Goal: Navigation & Orientation: Find specific page/section

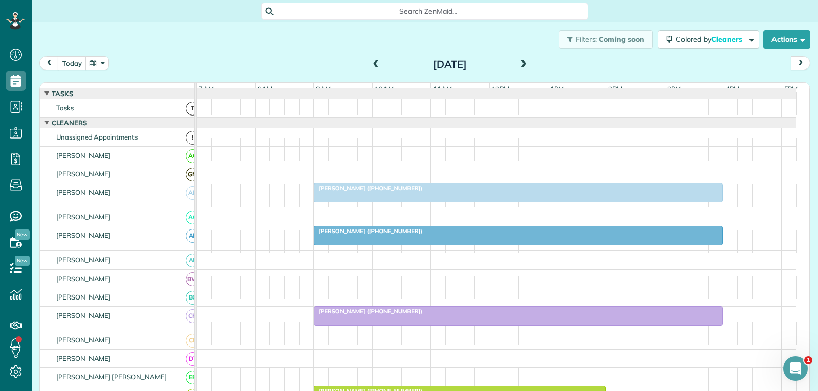
scroll to position [307, 0]
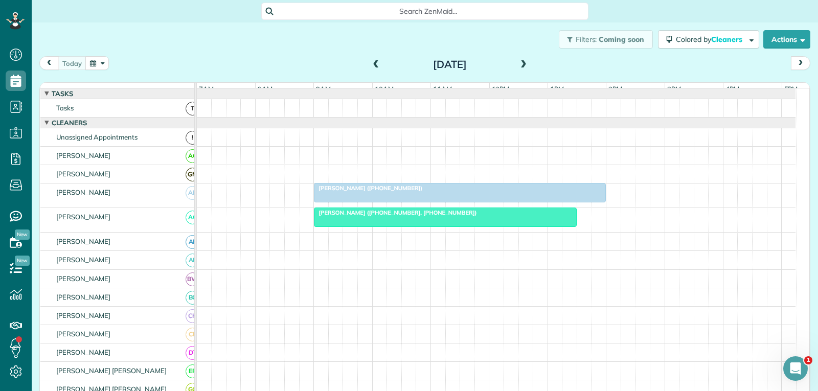
click at [445, 202] on div at bounding box center [460, 193] width 291 height 18
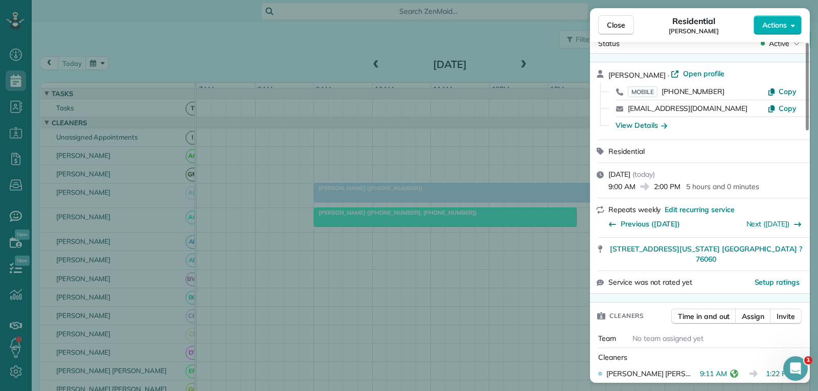
scroll to position [51, 0]
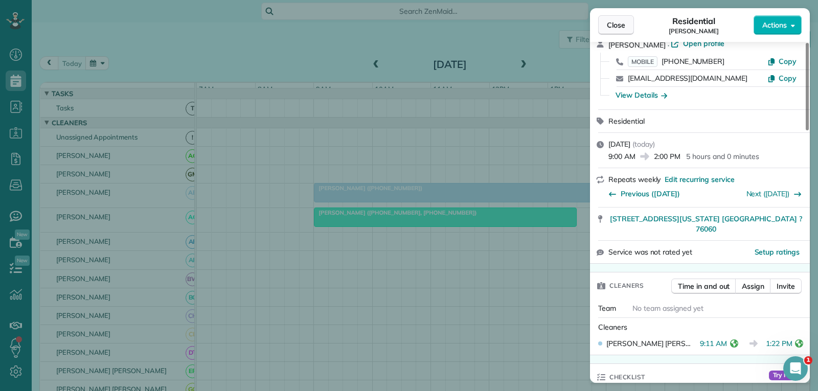
click at [621, 27] on span "Close" at bounding box center [616, 25] width 18 height 10
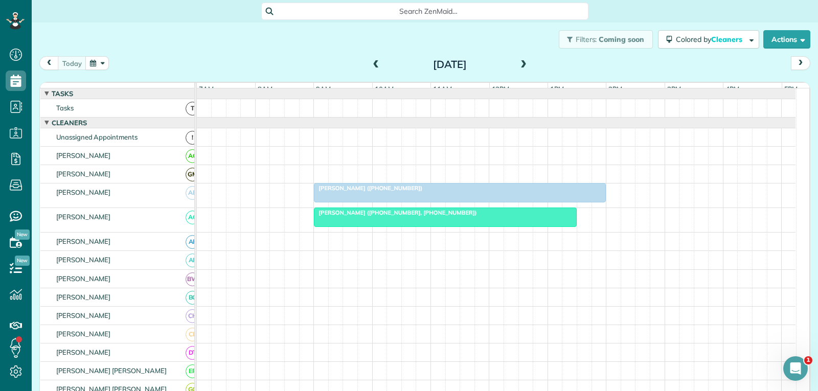
click at [443, 225] on div at bounding box center [446, 217] width 262 height 18
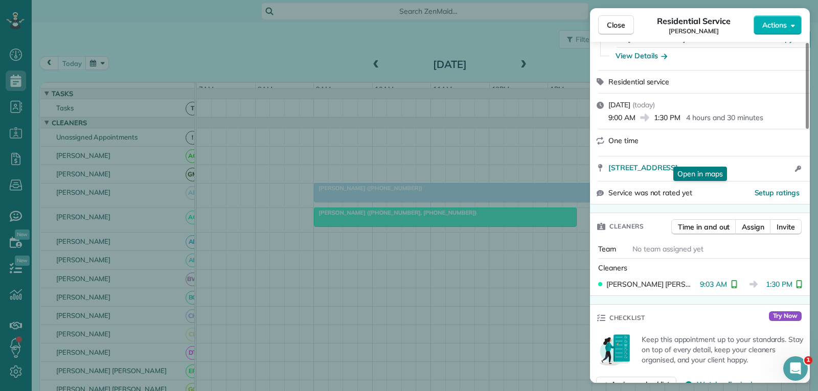
scroll to position [205, 0]
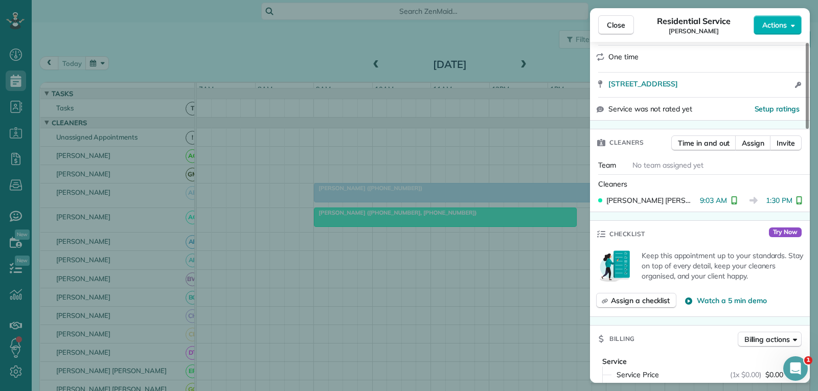
drag, startPoint x: 623, startPoint y: 29, endPoint x: 539, endPoint y: 126, distance: 129.1
click at [623, 29] on span "Close" at bounding box center [616, 25] width 18 height 10
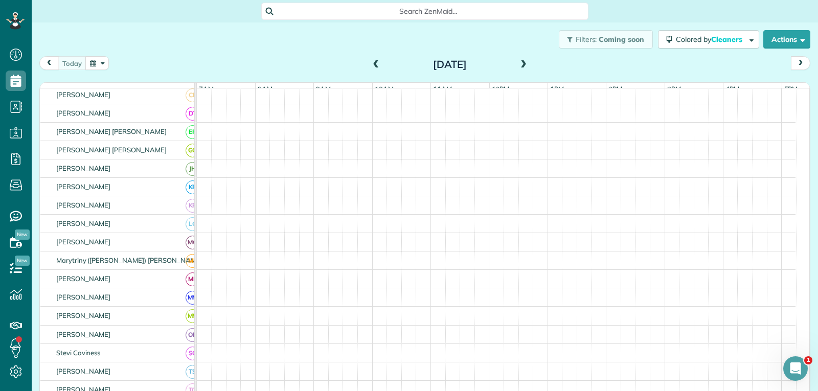
scroll to position [256, 0]
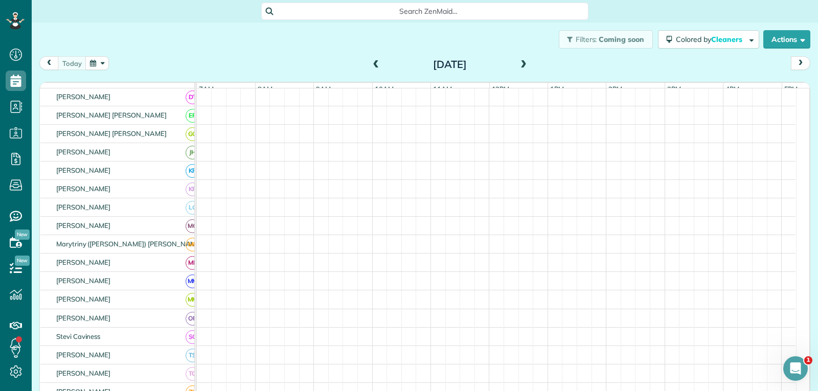
click at [375, 65] on span at bounding box center [376, 64] width 11 height 9
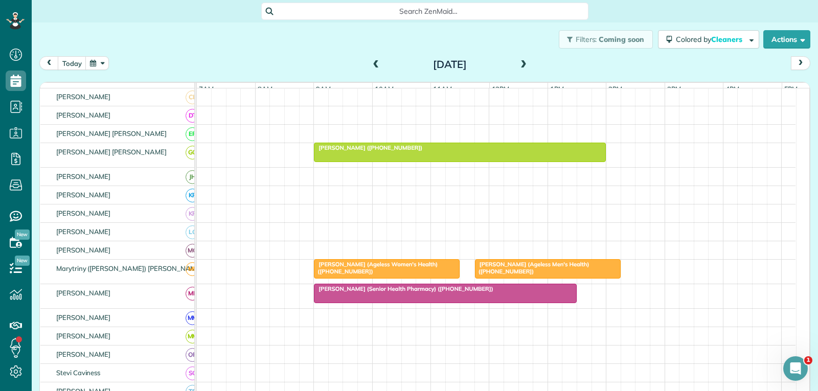
scroll to position [262, 0]
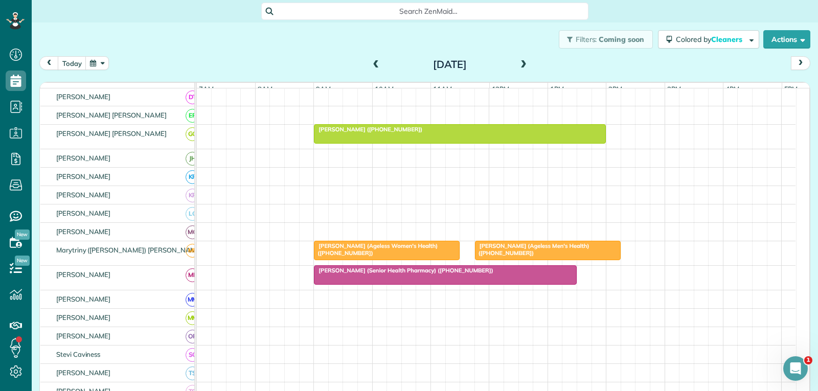
click at [522, 257] on span "[PERSON_NAME] (Ageless Men's Health) ([PHONE_NUMBER])" at bounding box center [532, 249] width 115 height 14
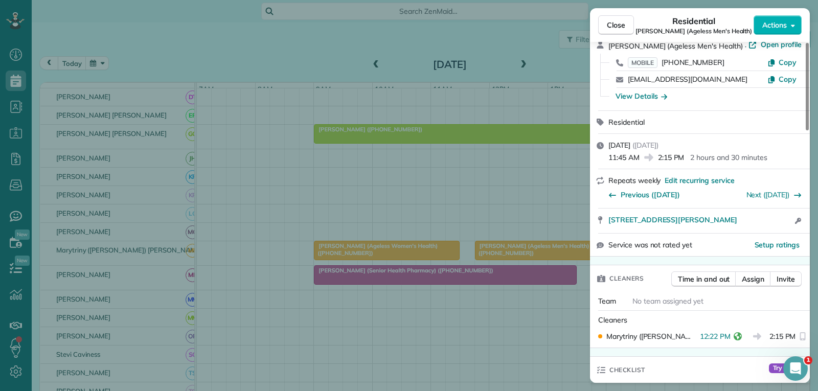
scroll to position [49, 0]
click at [616, 23] on span "Close" at bounding box center [616, 25] width 18 height 10
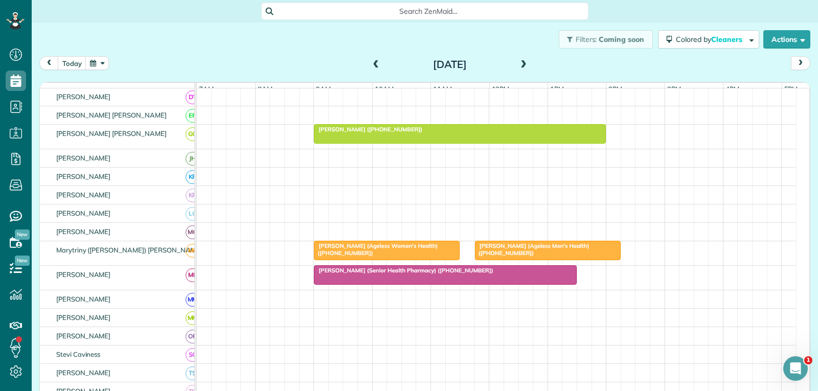
click at [596, 254] on div "[PERSON_NAME] (Ageless Men's Health) ([PHONE_NUMBER])" at bounding box center [548, 249] width 140 height 15
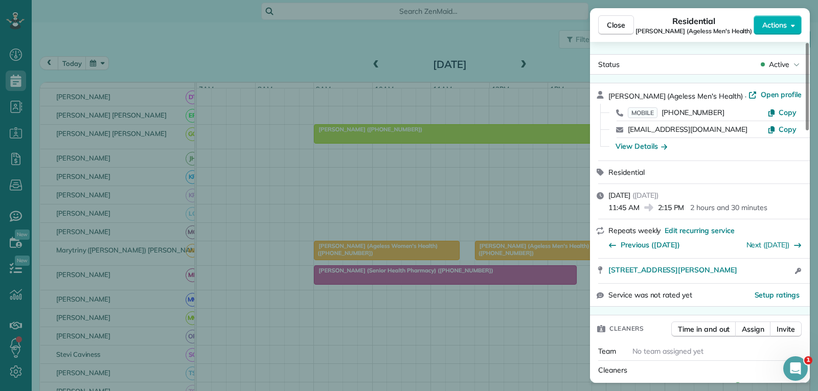
scroll to position [102, 0]
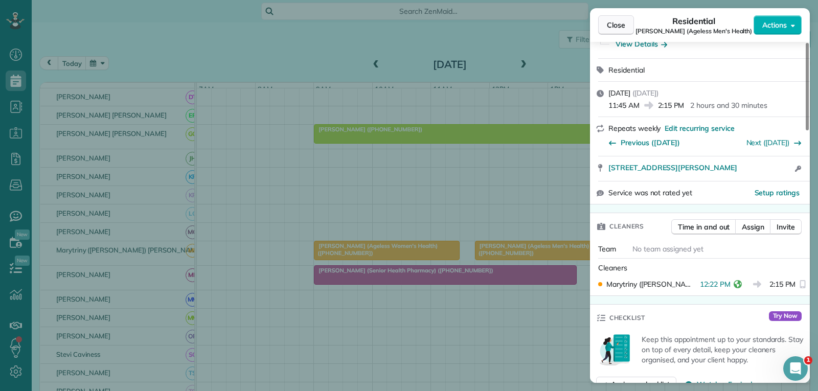
click at [621, 21] on span "Close" at bounding box center [616, 25] width 18 height 10
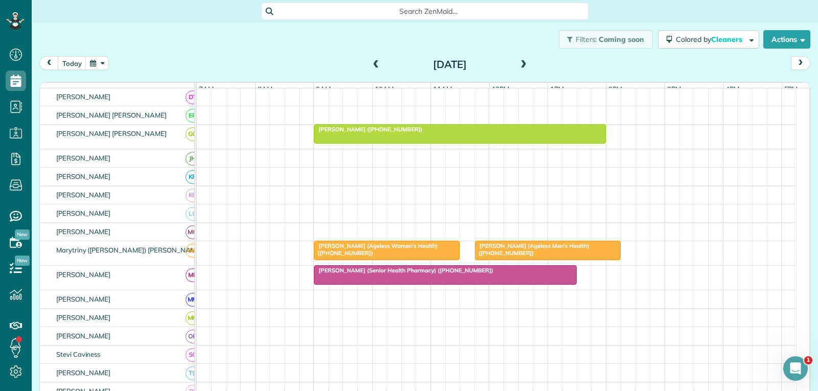
click at [507, 255] on span "[PERSON_NAME] (Ageless Men's Health) ([PHONE_NUMBER])" at bounding box center [532, 249] width 115 height 14
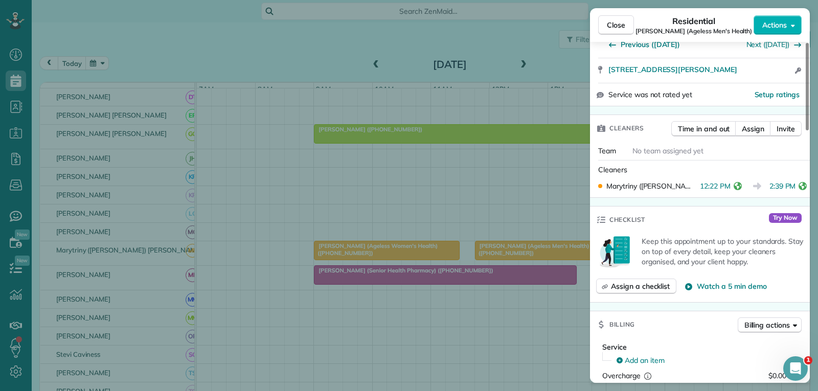
scroll to position [205, 0]
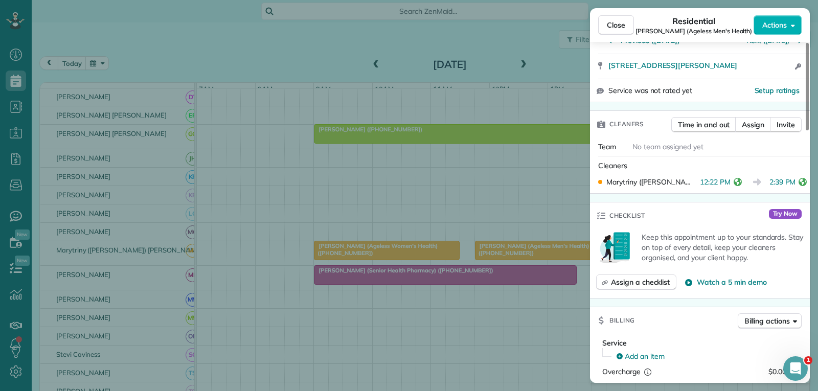
drag, startPoint x: 616, startPoint y: 28, endPoint x: 606, endPoint y: 83, distance: 55.6
click at [616, 28] on span "Close" at bounding box center [616, 25] width 18 height 10
